Goal: Task Accomplishment & Management: Manage account settings

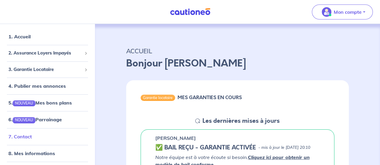
scroll to position [20, 0]
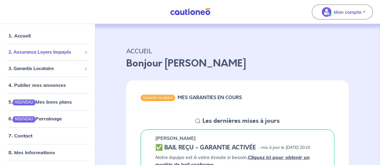
click at [46, 53] on span "2. Assurance Loyers Impayés" at bounding box center [45, 52] width 74 height 7
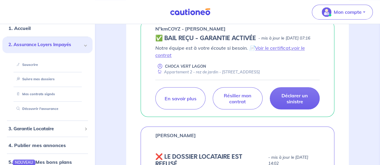
scroll to position [470, 0]
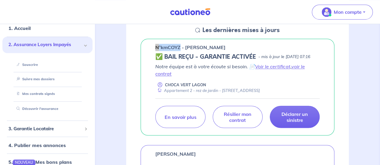
drag, startPoint x: 155, startPoint y: 53, endPoint x: 179, endPoint y: 50, distance: 24.6
click at [179, 50] on div "n°kmCOYZ - [PERSON_NAME] ✅ BAIL REÇU - GARANTIE ACTIVÉE - mis à jour le [DATE] …" at bounding box center [237, 87] width 194 height 97
copy p "n°kmCOYZ"
click at [302, 77] on link "voir le contrat" at bounding box center [229, 70] width 149 height 13
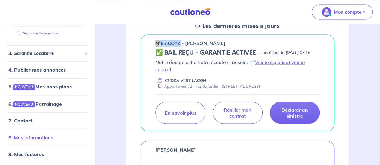
scroll to position [480, 0]
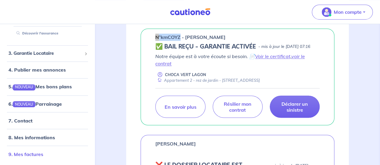
click at [29, 153] on link "9. Mes factures" at bounding box center [25, 154] width 35 height 6
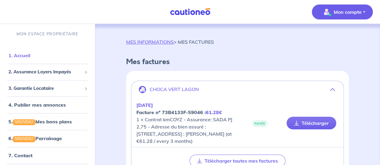
click at [30, 57] on link "1. Accueil" at bounding box center [19, 56] width 22 height 6
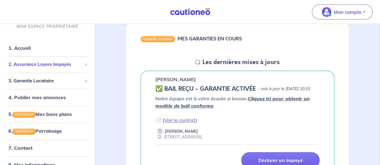
scroll to position [60, 0]
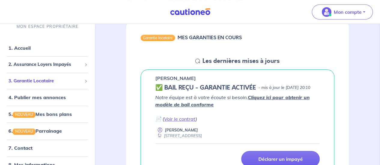
click at [44, 77] on div "3. Garantie Locataire" at bounding box center [47, 81] width 90 height 12
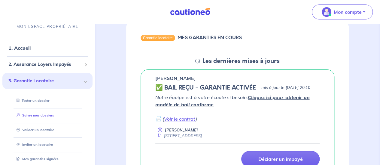
click at [35, 117] on link "Suivre mes dossiers" at bounding box center [34, 115] width 40 height 4
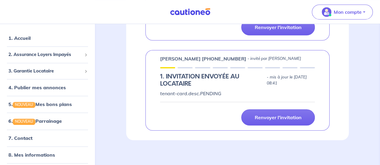
scroll to position [179, 0]
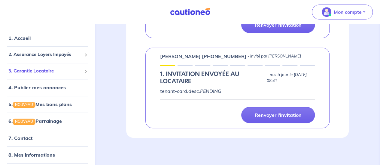
click at [53, 68] on span "3. Garantie Locataire" at bounding box center [45, 71] width 74 height 7
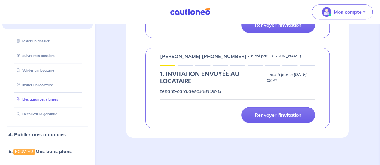
scroll to position [60, 0]
click at [46, 100] on link "Mes garanties signées" at bounding box center [36, 99] width 44 height 4
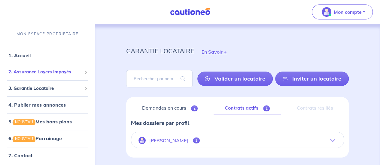
click at [25, 73] on span "2. Assurance Loyers Impayés" at bounding box center [45, 72] width 74 height 7
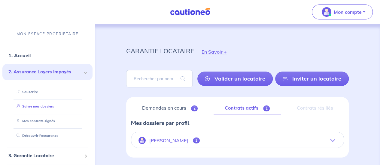
click at [32, 107] on link "Suivre mes dossiers" at bounding box center [34, 106] width 40 height 4
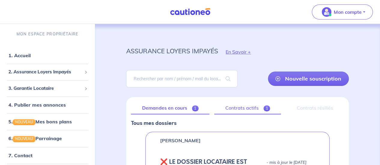
click at [243, 109] on link "Contrats actifs 1" at bounding box center [247, 108] width 67 height 13
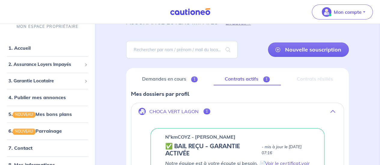
scroll to position [20, 0]
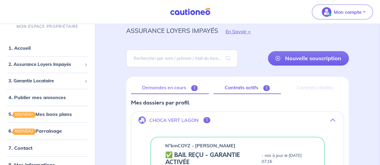
click at [155, 86] on link "Demandes en cours 1" at bounding box center [170, 88] width 78 height 13
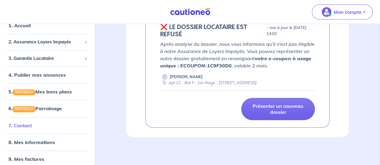
scroll to position [28, 0]
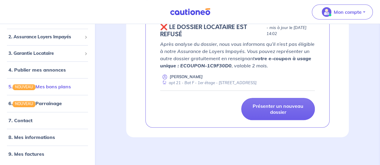
click at [46, 86] on link "5. NOUVEAU Mes bons plans" at bounding box center [39, 87] width 62 height 6
